Goal: Communication & Community: Answer question/provide support

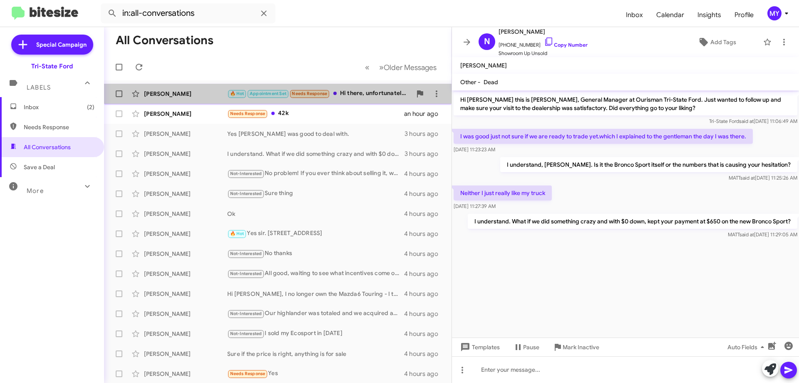
click at [379, 92] on div "🔥 Hot Appointment Set Needs Response Hi there, unfortunately the payments are j…" at bounding box center [319, 94] width 184 height 10
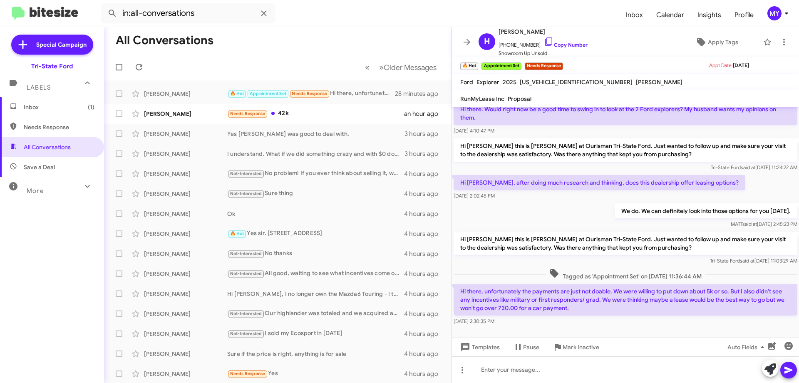
scroll to position [139, 0]
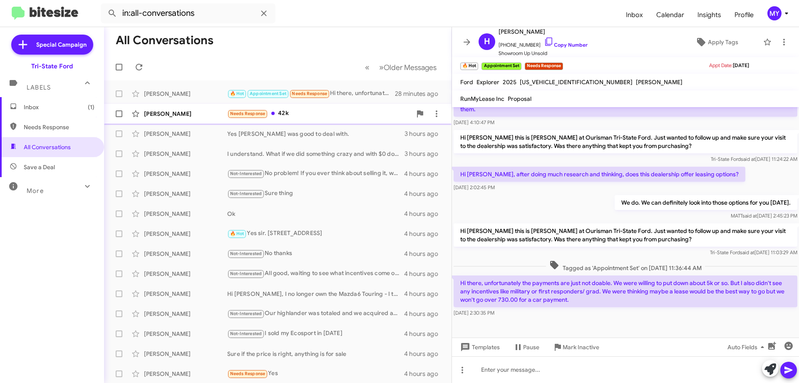
click at [315, 117] on div "Needs Response 42k" at bounding box center [319, 114] width 184 height 10
